Goal: Information Seeking & Learning: Understand process/instructions

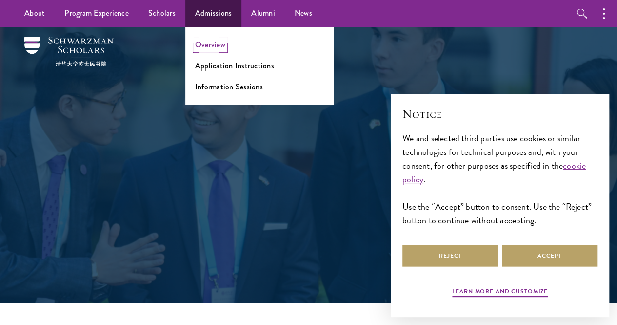
click at [217, 42] on link "Overview" at bounding box center [210, 44] width 30 height 11
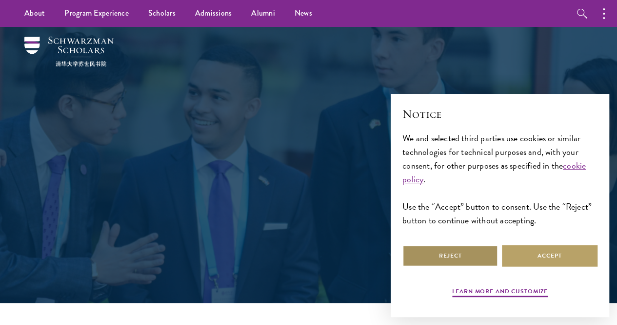
click at [468, 245] on button "Reject" at bounding box center [451, 256] width 96 height 22
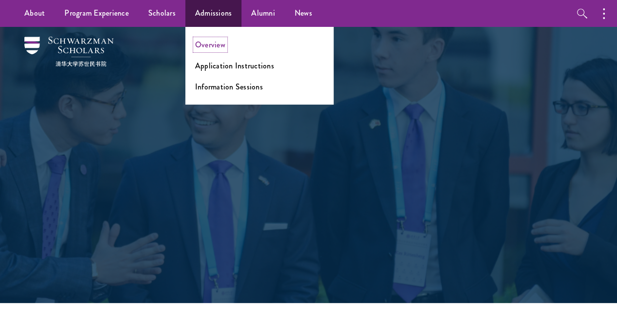
click at [217, 45] on link "Overview" at bounding box center [210, 44] width 30 height 11
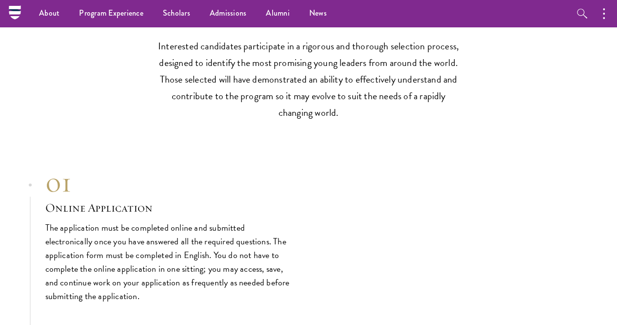
scroll to position [2607, 0]
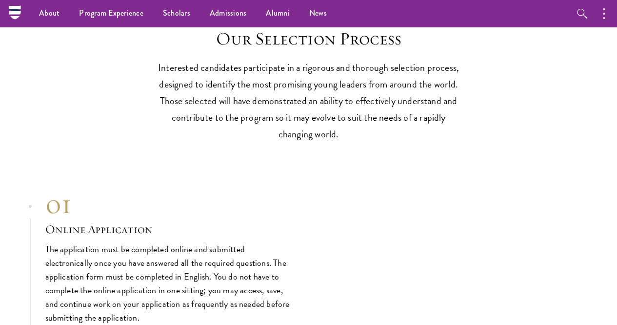
click at [604, 142] on section "Our Selection Process Interested candidates participate in a rigorous and thoro…" at bounding box center [308, 85] width 617 height 114
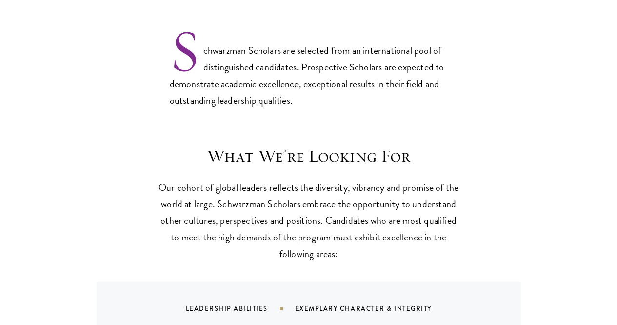
scroll to position [0, 0]
